Goal: Task Accomplishment & Management: Use online tool/utility

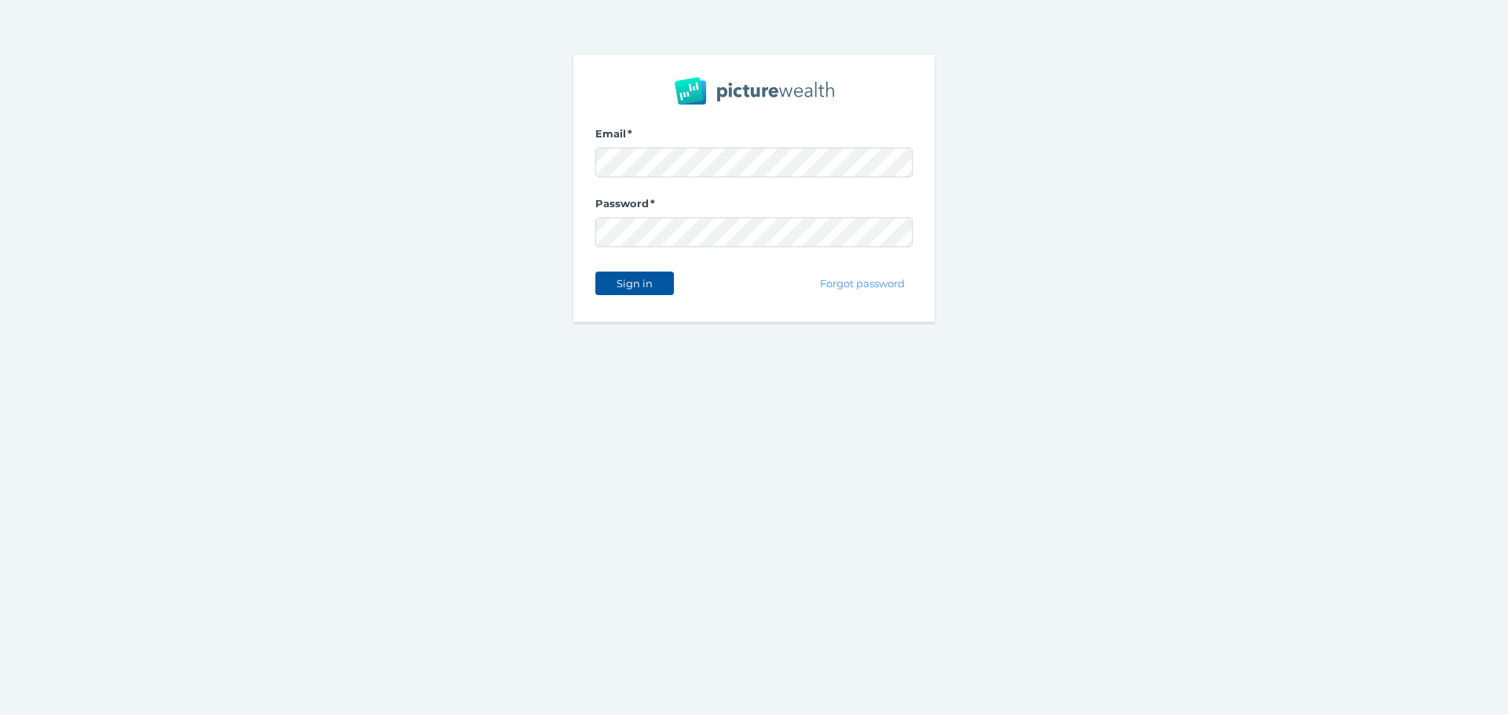
click at [634, 284] on span "Sign in" at bounding box center [633, 283] width 49 height 13
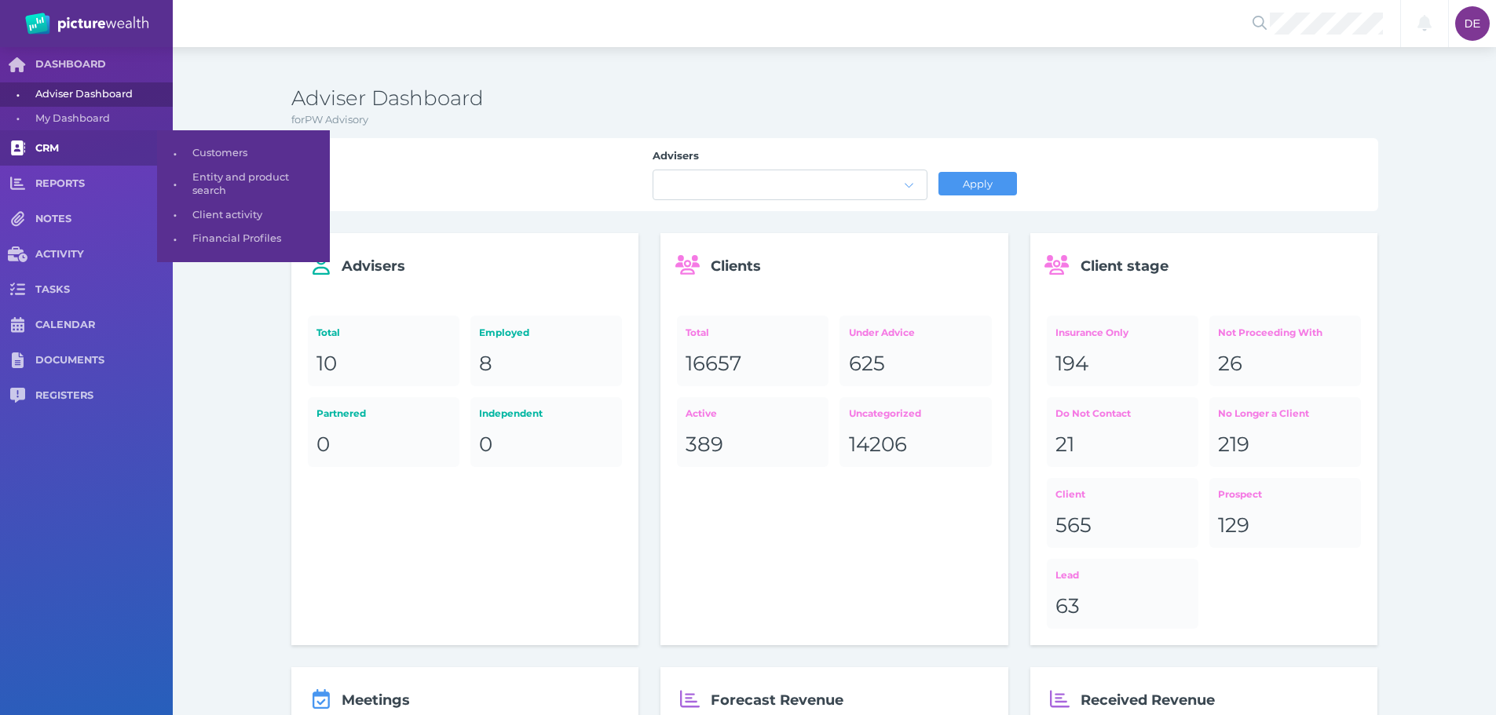
click at [39, 139] on link "CRM" at bounding box center [86, 147] width 173 height 35
select select "25"
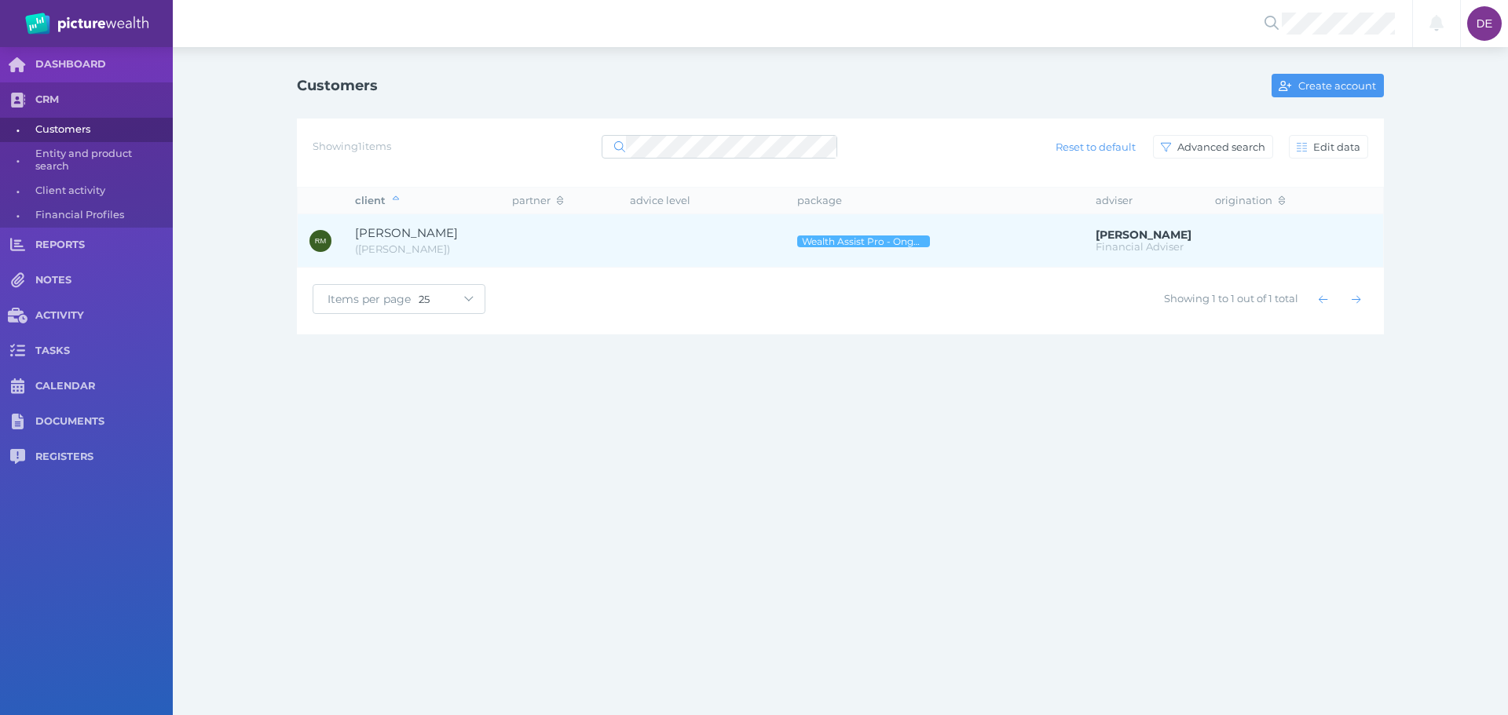
click at [715, 249] on td at bounding box center [701, 240] width 167 height 53
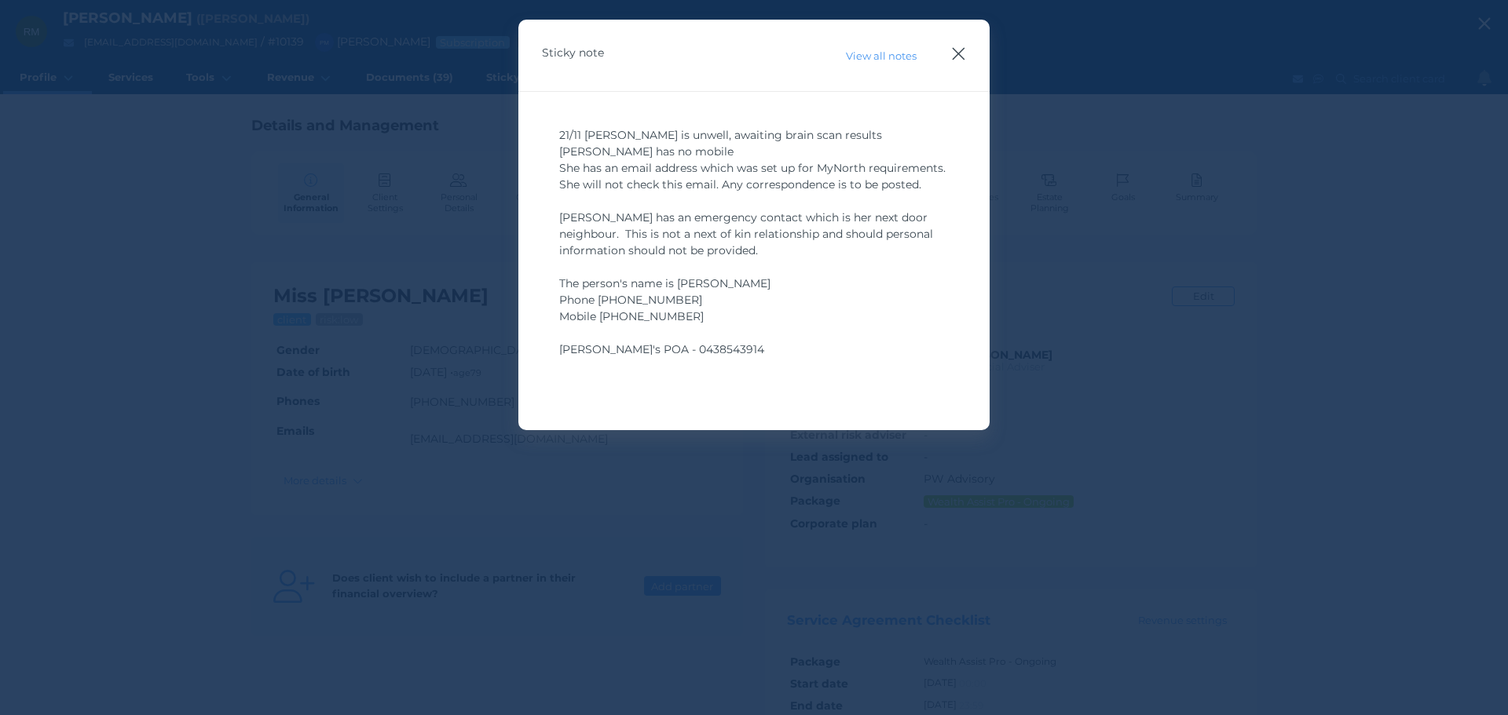
click at [961, 54] on icon "button" at bounding box center [958, 54] width 15 height 20
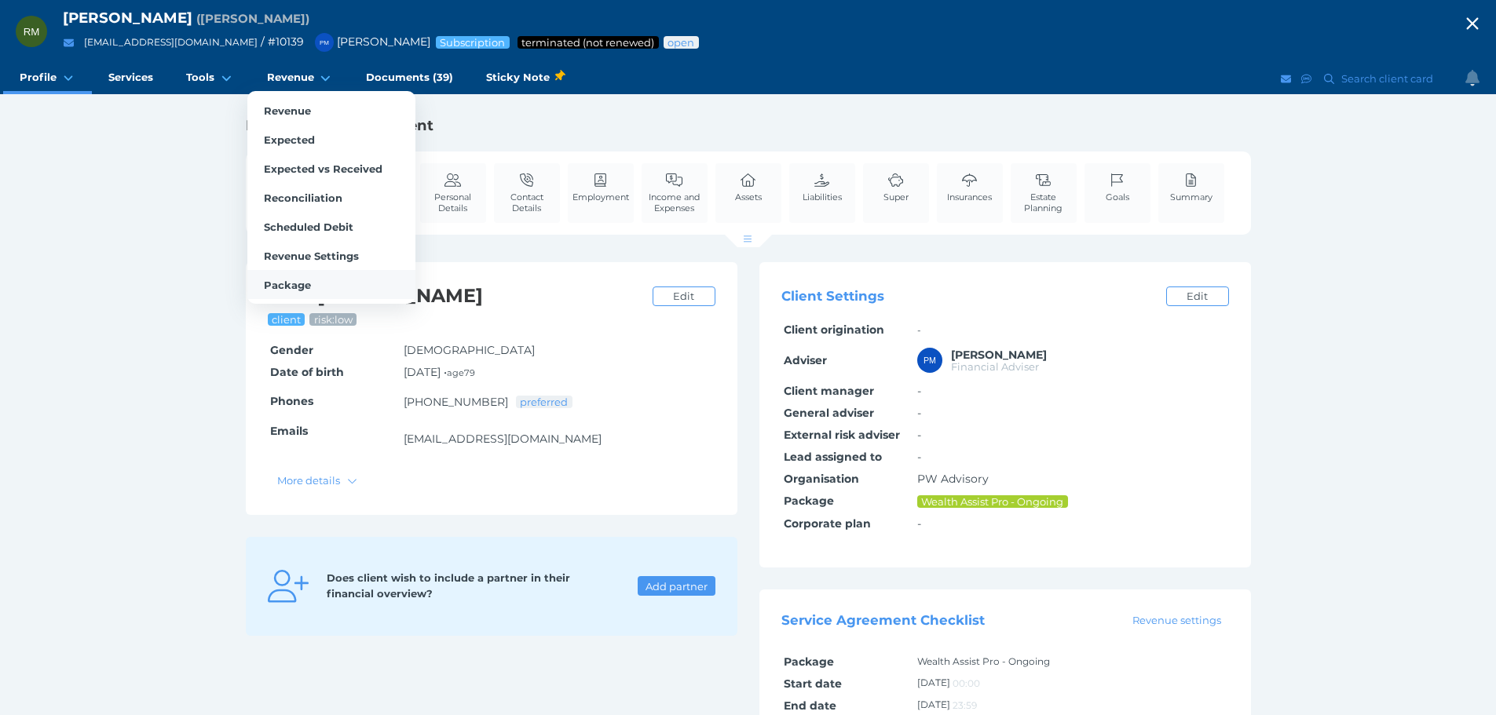
click at [300, 285] on span "Package" at bounding box center [287, 285] width 47 height 13
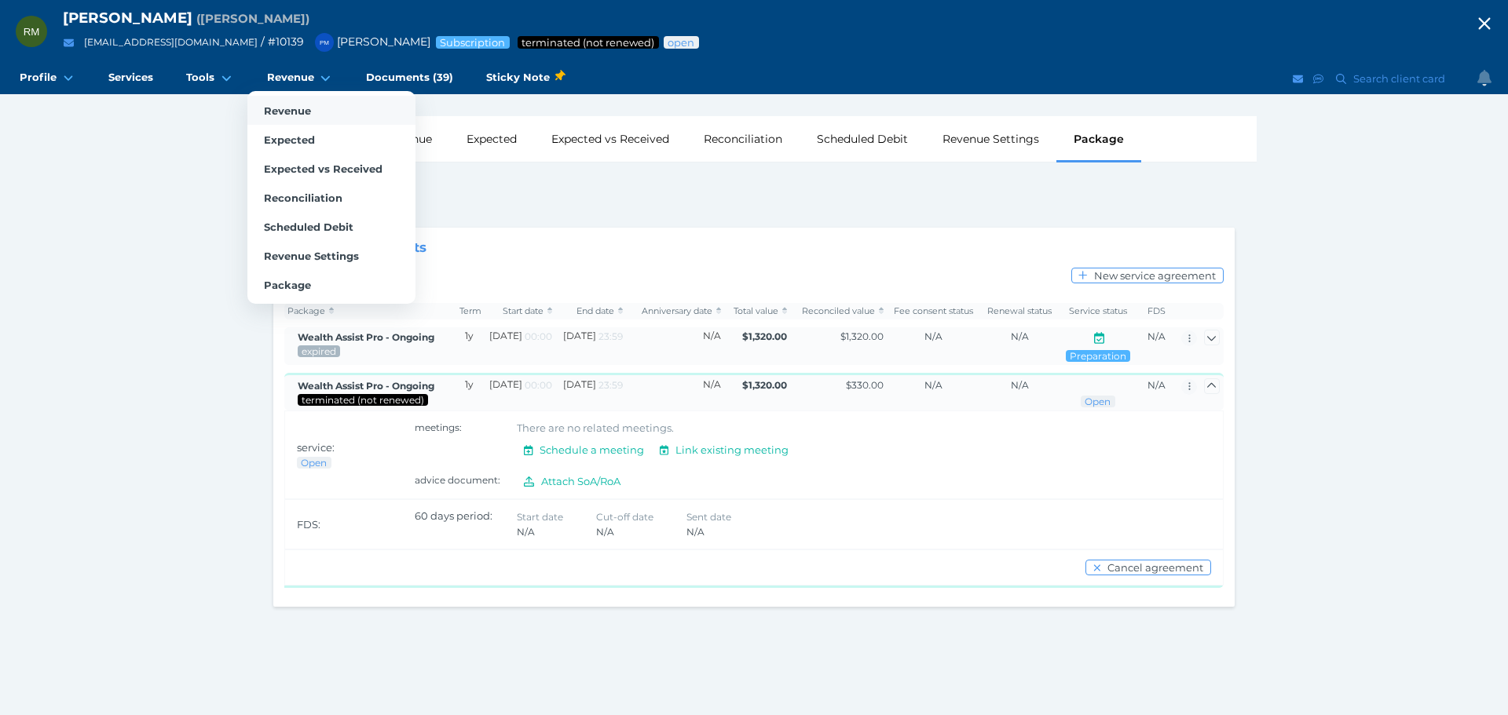
click at [290, 116] on span "Revenue" at bounding box center [287, 110] width 47 height 13
select select "25"
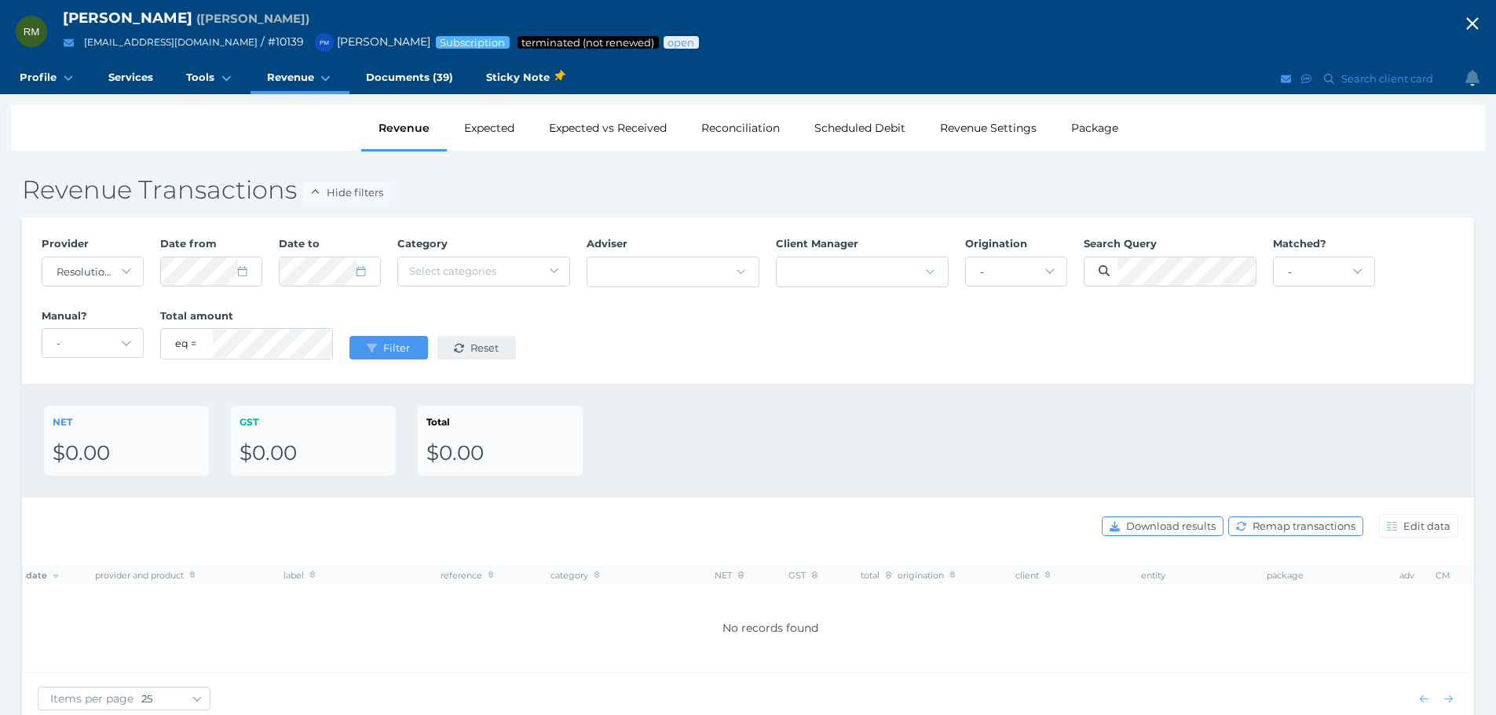
click at [482, 347] on span "Reset" at bounding box center [486, 348] width 38 height 13
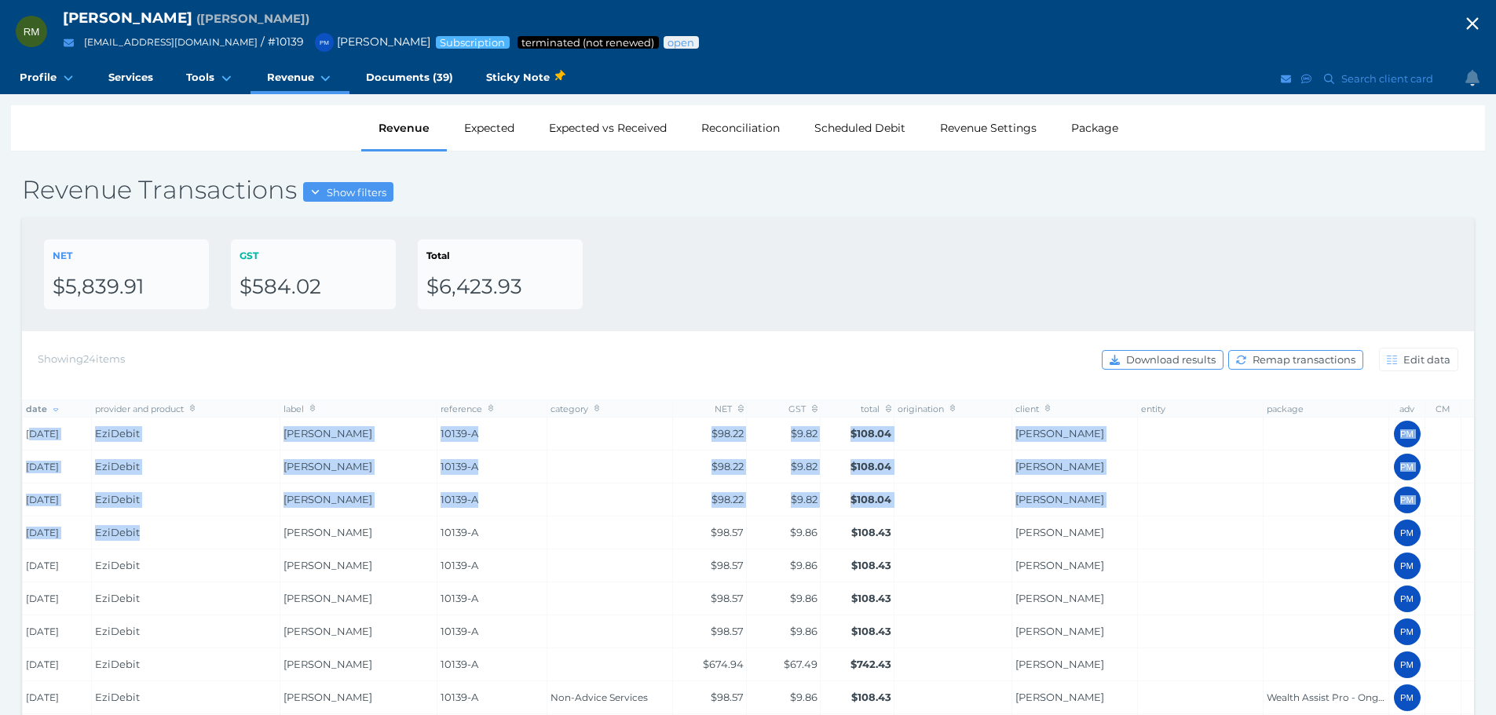
drag, startPoint x: 31, startPoint y: 440, endPoint x: 253, endPoint y: 518, distance: 235.0
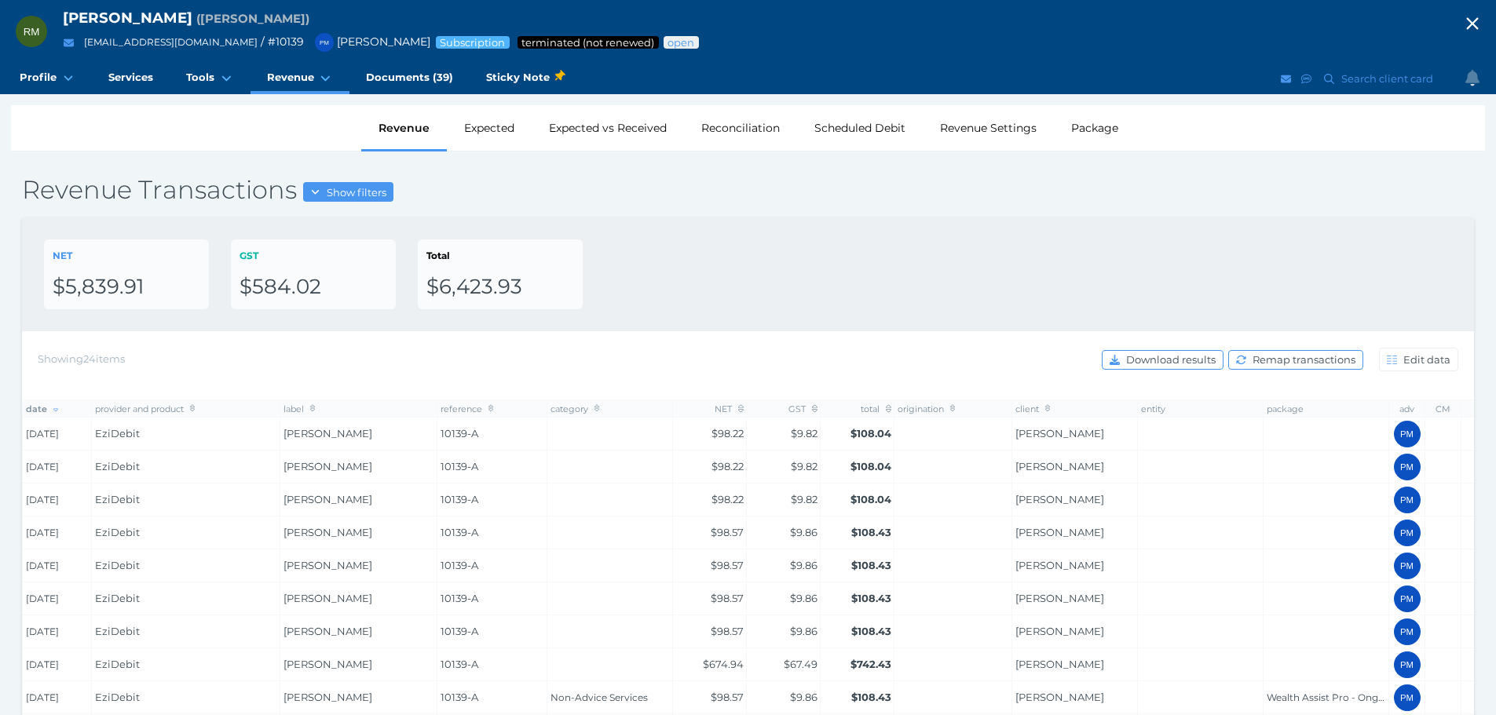
click at [968, 220] on div "NET $5,839.91 GST $584.02 Total $6,423.93" at bounding box center [748, 275] width 1452 height 114
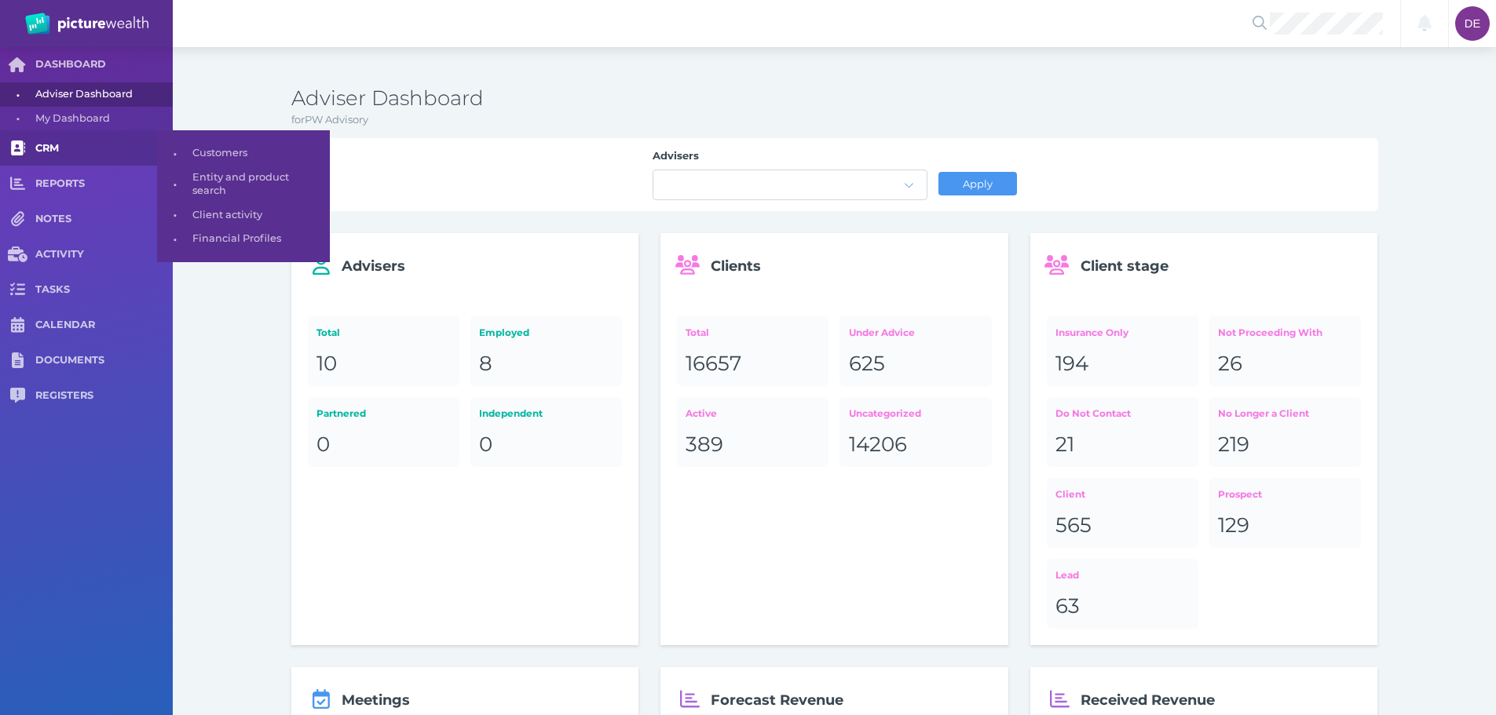
click at [77, 143] on span "CRM" at bounding box center [103, 148] width 137 height 13
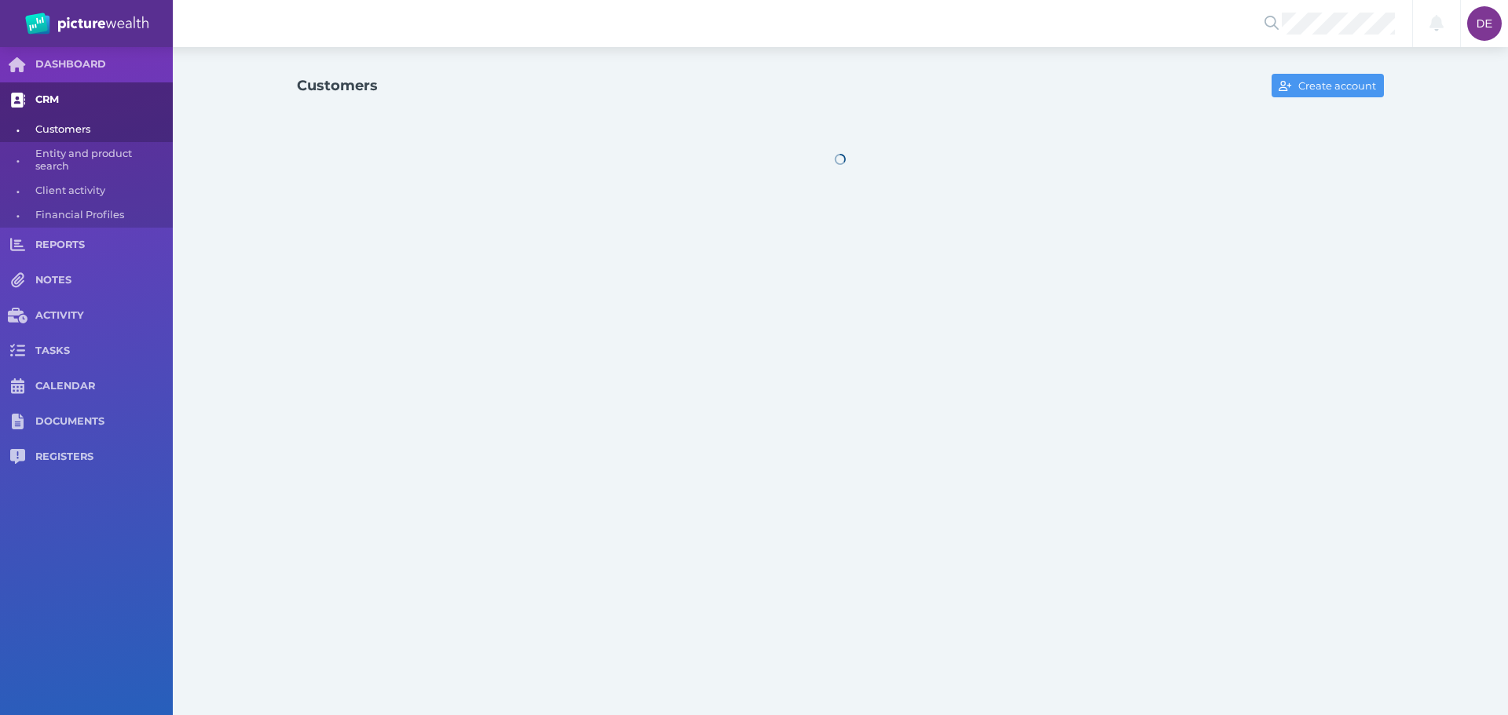
select select "25"
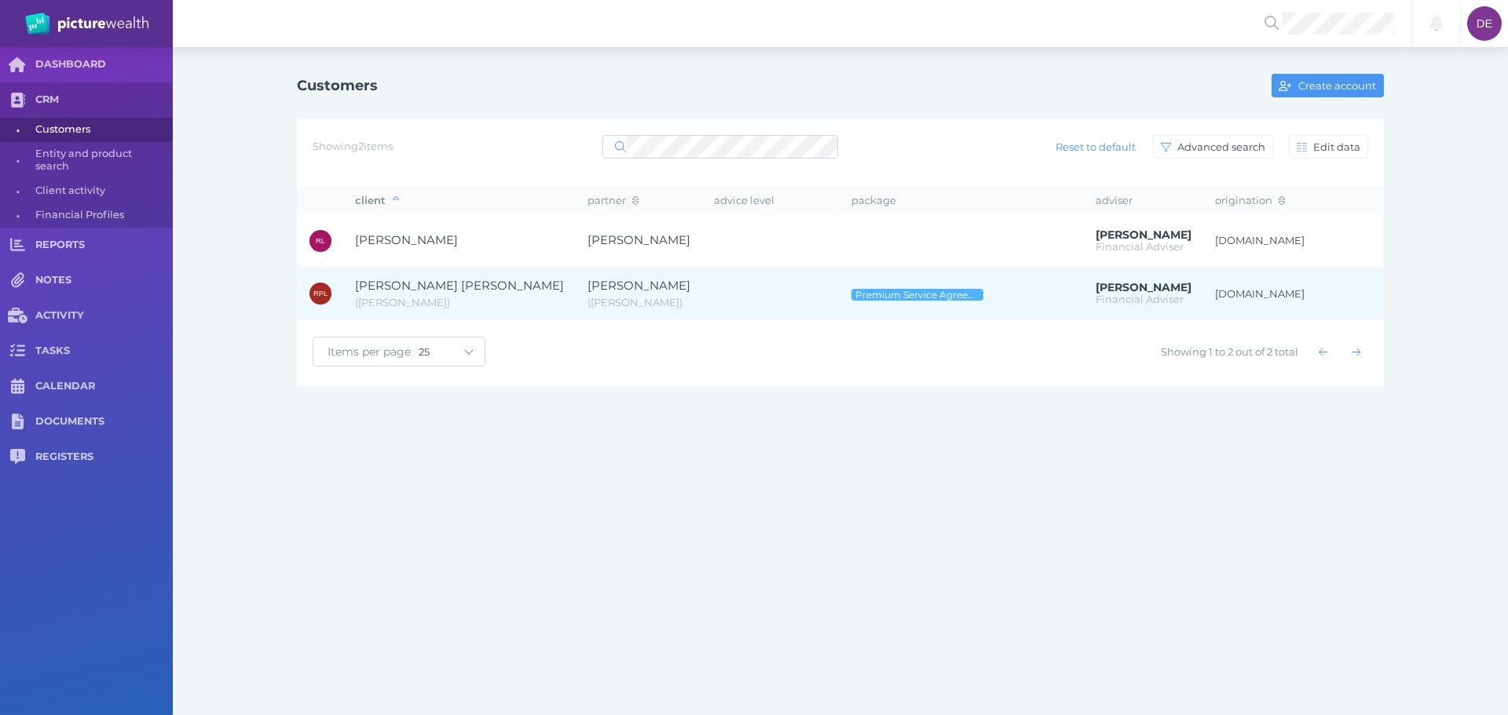
click at [702, 276] on td at bounding box center [770, 293] width 137 height 53
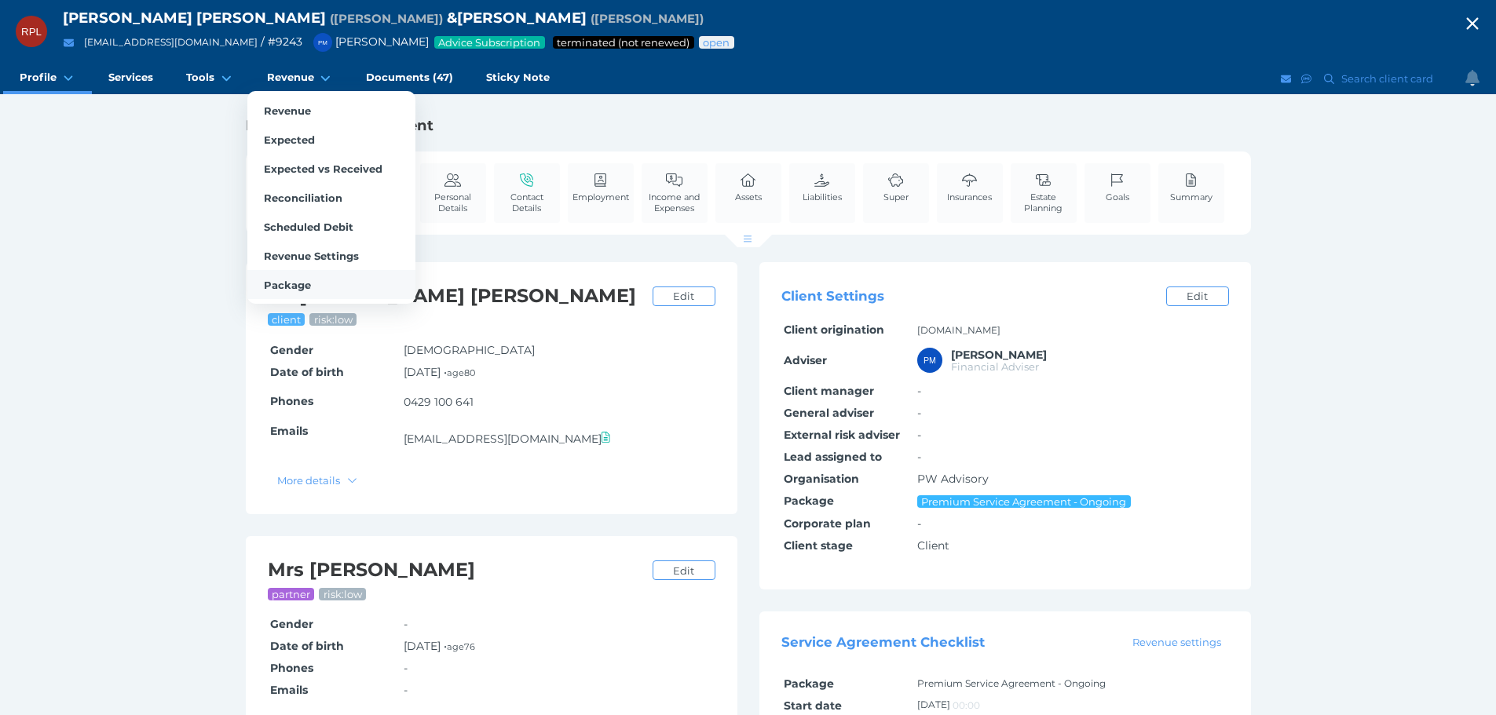
click at [310, 284] on link "Package" at bounding box center [331, 284] width 168 height 29
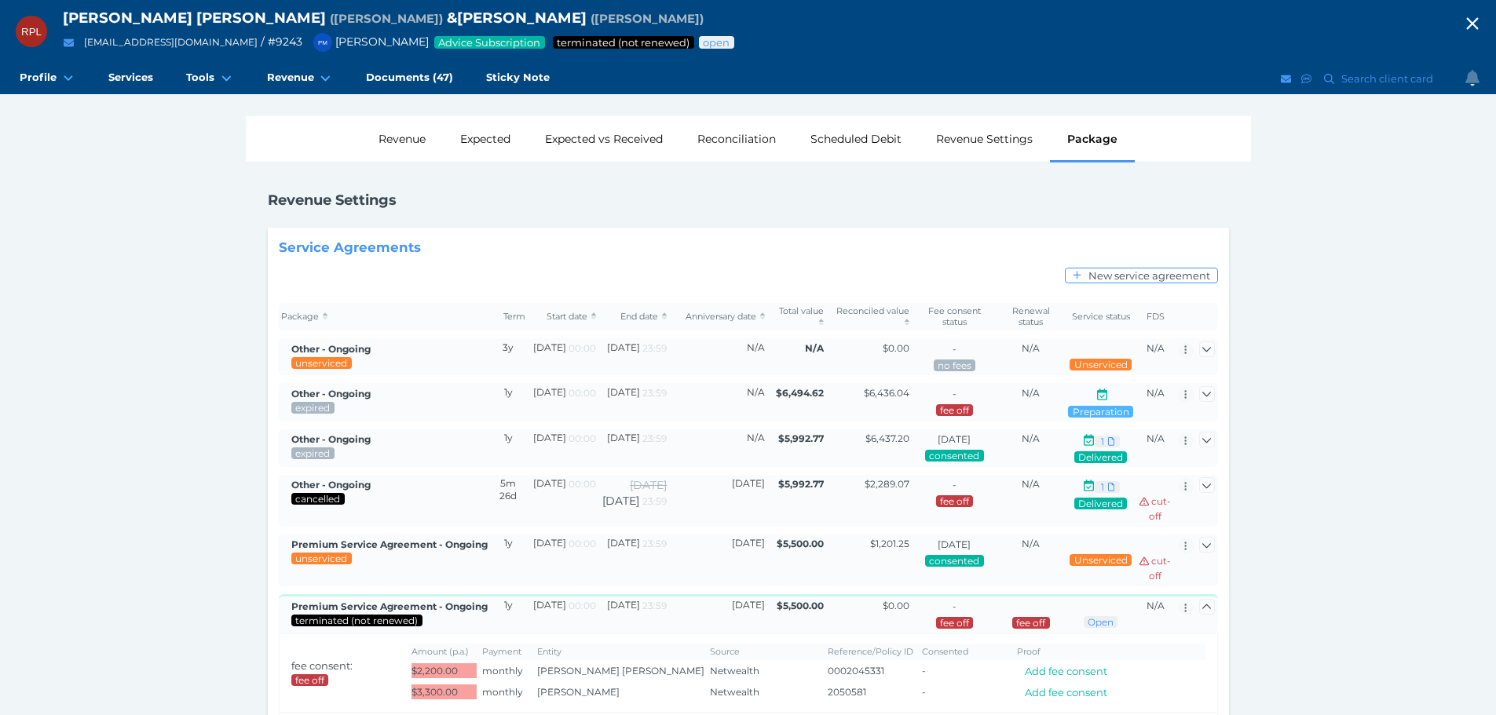
scroll to position [268, 0]
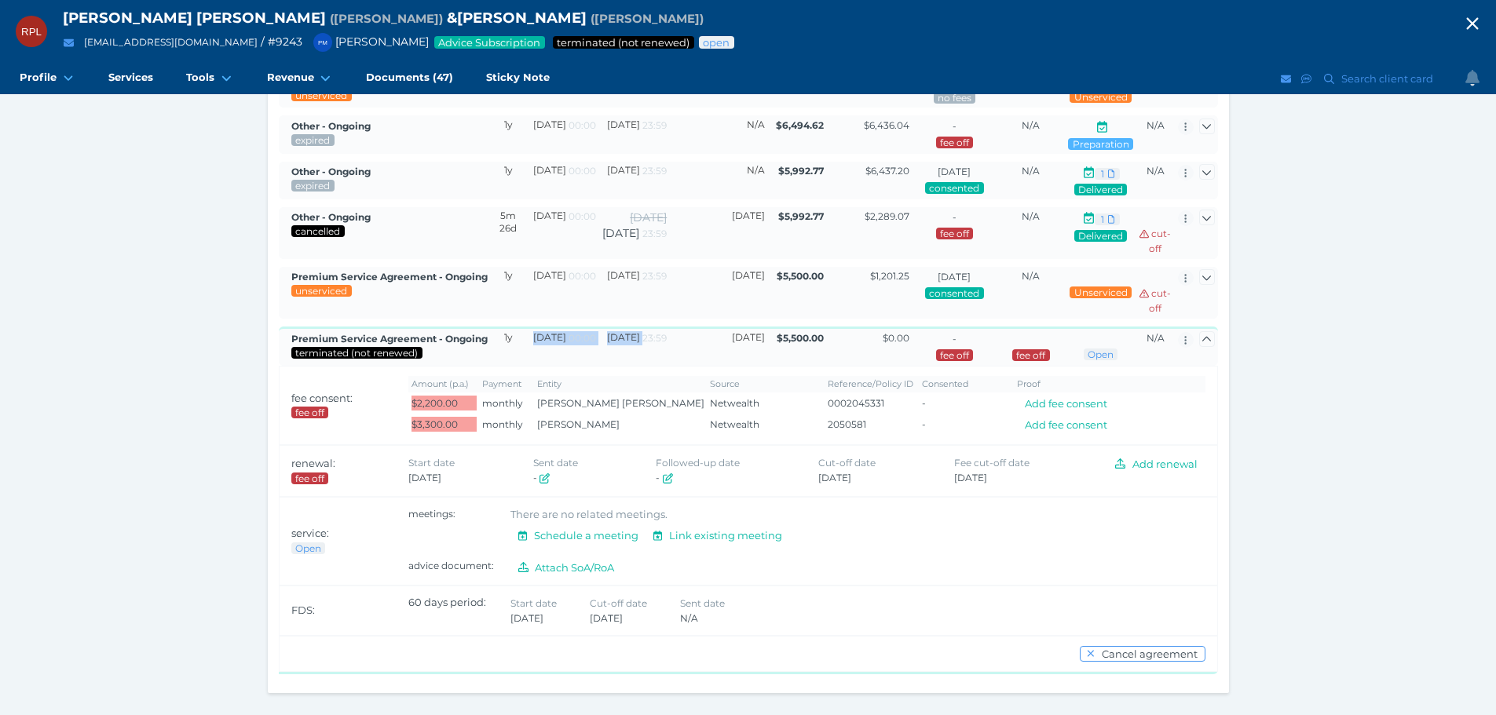
drag, startPoint x: 540, startPoint y: 342, endPoint x: 641, endPoint y: 354, distance: 101.2
click at [641, 354] on tr "Premium Service Agreement - Ongoing terminated (not renewed) 1y 15/02/2025 00:0…" at bounding box center [748, 346] width 939 height 39
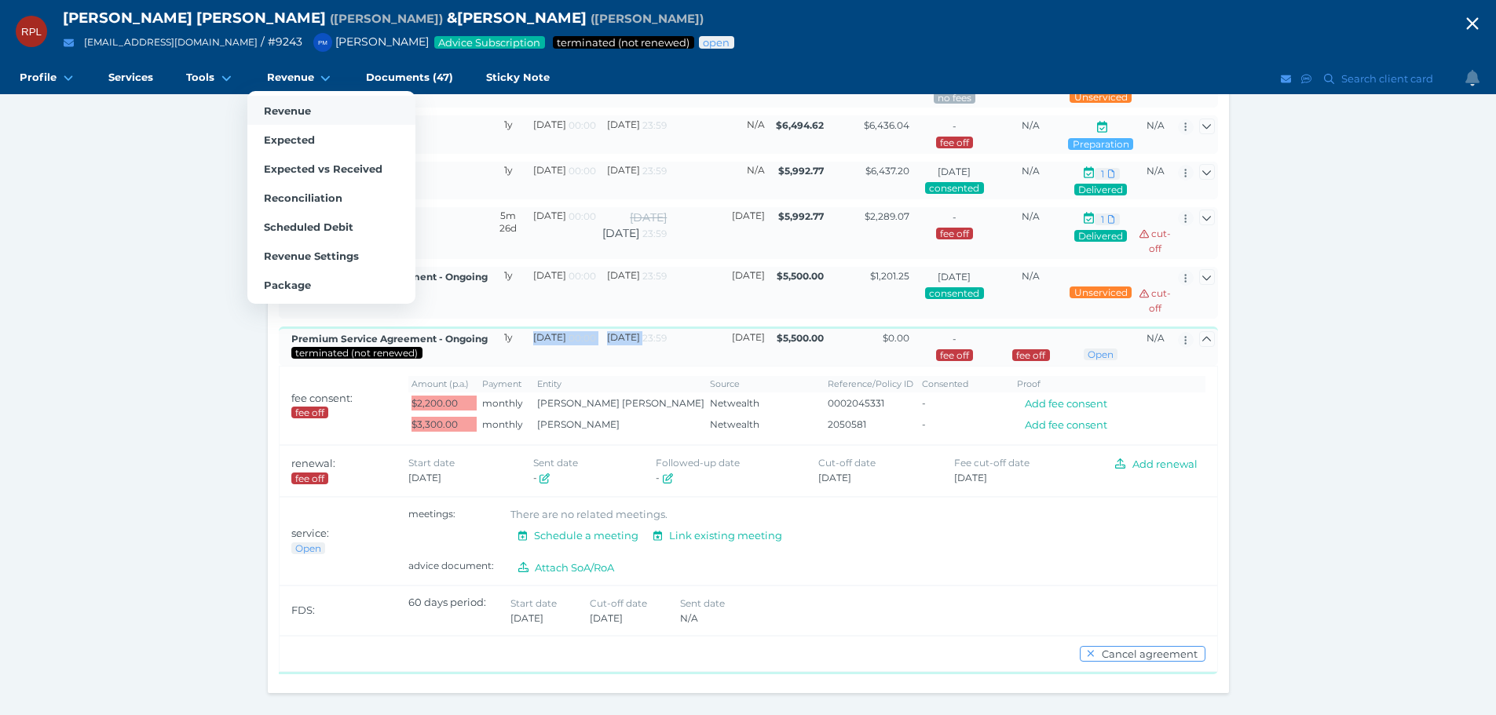
click at [319, 108] on link "Revenue" at bounding box center [331, 110] width 168 height 29
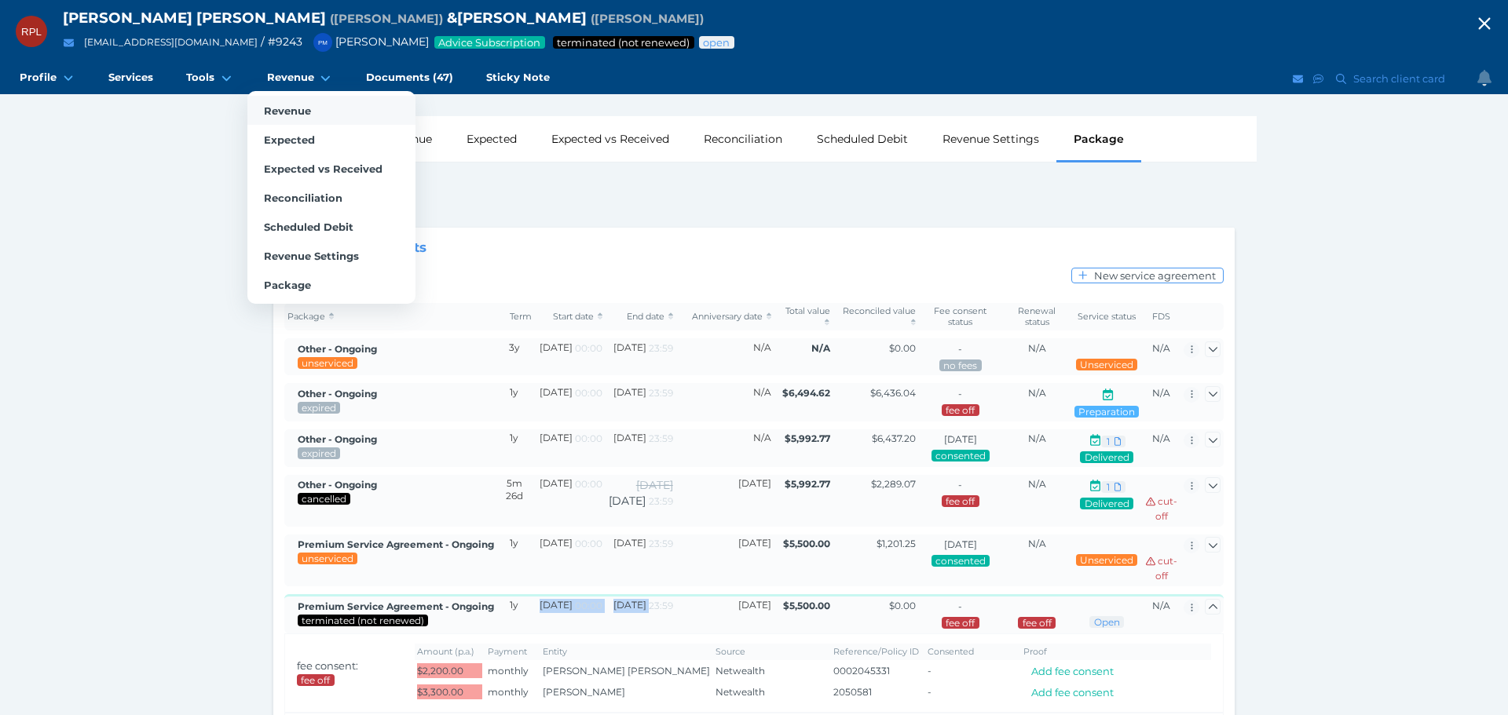
select select "25"
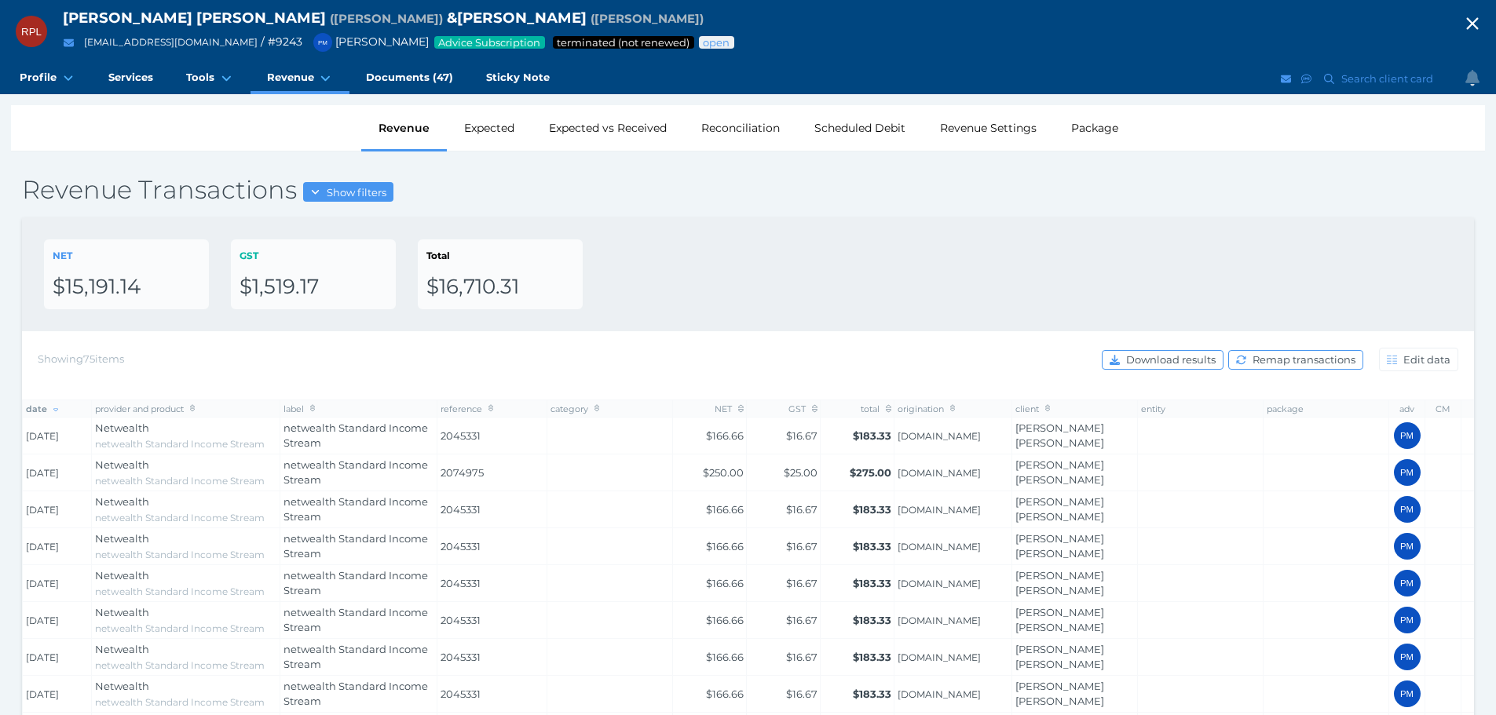
click at [669, 277] on div "NET $15,191.14 GST $1,519.17 Total $16,710.31" at bounding box center [748, 275] width 1408 height 70
